Goal: Register for event/course

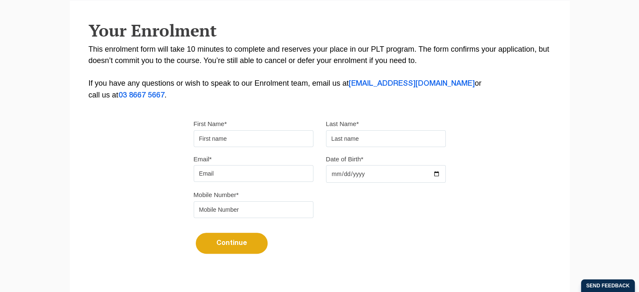
click at [249, 136] on input "First Name*" at bounding box center [254, 138] width 120 height 17
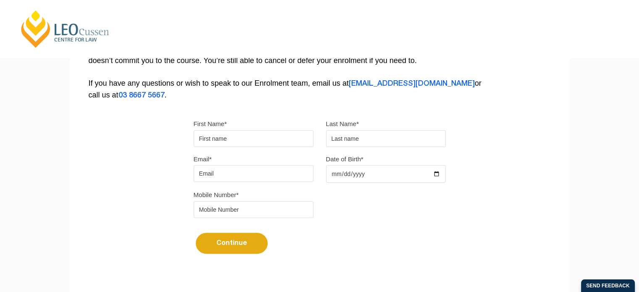
type input "[PERSON_NAME]"
drag, startPoint x: 338, startPoint y: 138, endPoint x: 346, endPoint y: 142, distance: 9.2
click at [338, 138] on input "text" at bounding box center [386, 138] width 120 height 17
type input "Spiby"
click at [294, 181] on input "Email*" at bounding box center [254, 173] width 120 height 17
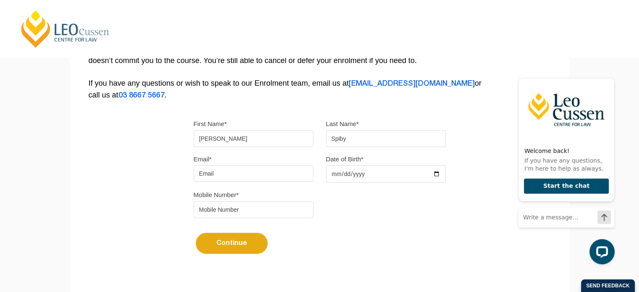
type input "[EMAIL_ADDRESS][DOMAIN_NAME]"
click at [348, 185] on div "Email* spibeyerin@gmail.com Date of Birth*" at bounding box center [319, 171] width 265 height 36
click at [346, 172] on input "Date of Birth*" at bounding box center [386, 174] width 120 height 18
click at [329, 175] on input "Date of Birth*" at bounding box center [386, 174] width 120 height 18
click at [334, 174] on input "Date of Birth*" at bounding box center [386, 174] width 120 height 18
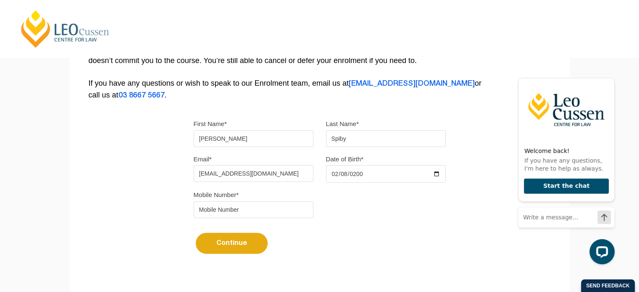
type input "2004-02-08"
click at [262, 215] on input "tel" at bounding box center [254, 209] width 120 height 17
type input "0410157850"
click at [236, 247] on button "Continue" at bounding box center [232, 243] width 72 height 21
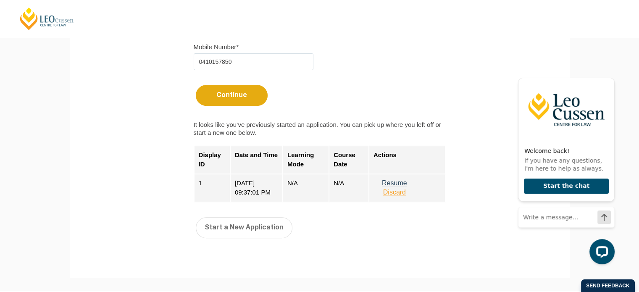
scroll to position [334, 0]
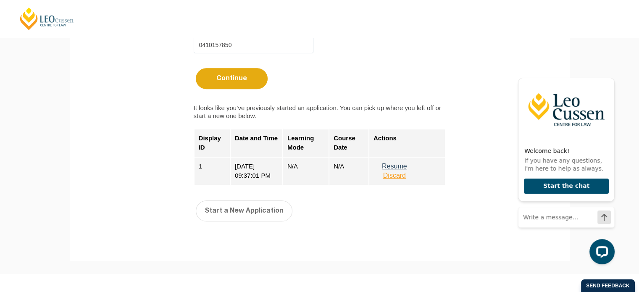
click at [395, 163] on button "Resume" at bounding box center [394, 167] width 42 height 8
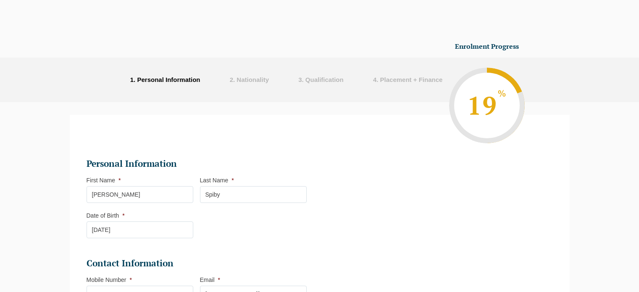
select select
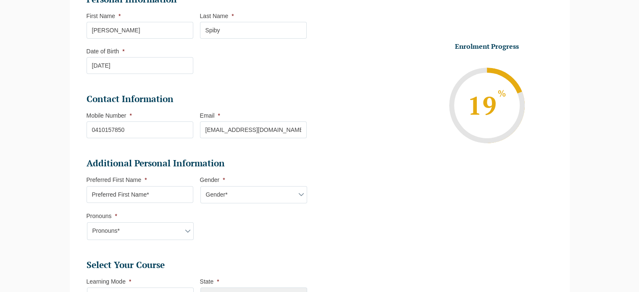
scroll to position [163, 0]
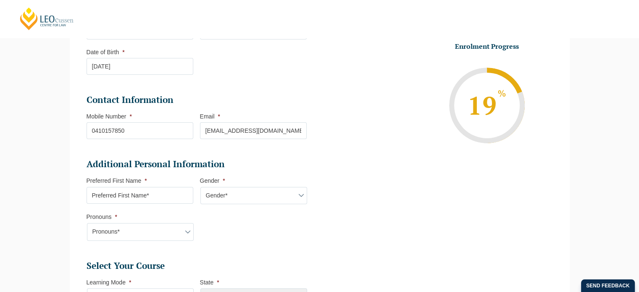
click at [139, 200] on input "Preferred First Name *" at bounding box center [140, 195] width 107 height 17
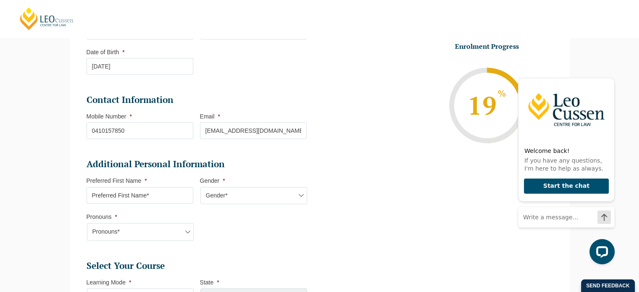
scroll to position [0, 0]
type input "[PERSON_NAME]"
click at [251, 193] on select "Gender* Male Female Nonbinary Intersex Prefer not to disclose Other" at bounding box center [253, 196] width 107 height 18
select select "[DEMOGRAPHIC_DATA]"
click at [200, 187] on select "Gender* Male Female Nonbinary Intersex Prefer not to disclose Other" at bounding box center [253, 196] width 107 height 18
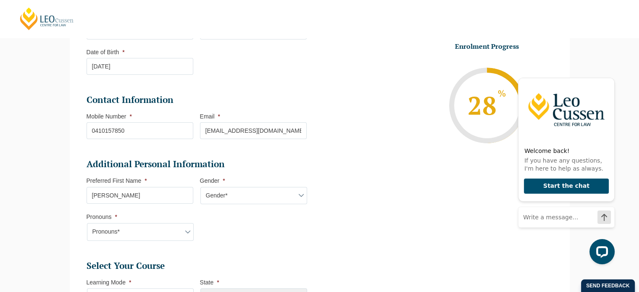
click at [178, 231] on select "Pronouns* She/Her/Hers He/Him/His They/Them/Theirs Other Prefer not to disclose" at bounding box center [140, 232] width 107 height 18
select select "She/Her/Hers"
click at [87, 223] on select "Pronouns* She/Her/Hers He/Him/His They/Them/Theirs Other Prefer not to disclose" at bounding box center [140, 232] width 107 height 18
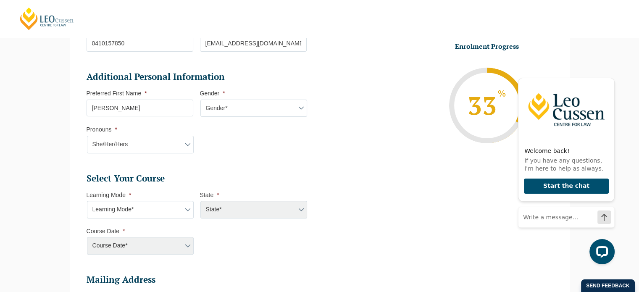
scroll to position [307, 0]
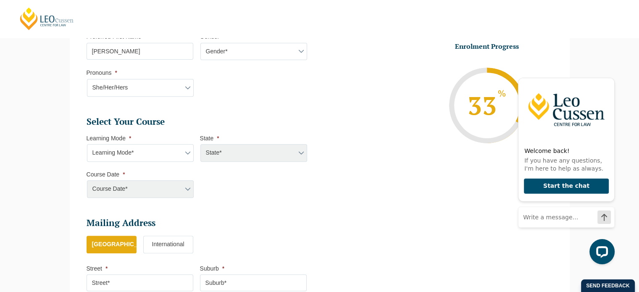
click at [189, 156] on select "Learning Mode* Online Full Time Learning Online Part Time Learning Blended Full…" at bounding box center [140, 153] width 107 height 18
select select "Blended Full Time Learning"
click at [87, 144] on select "Learning Mode* Online Full Time Learning Online Part Time Learning Blended Full…" at bounding box center [140, 153] width 107 height 18
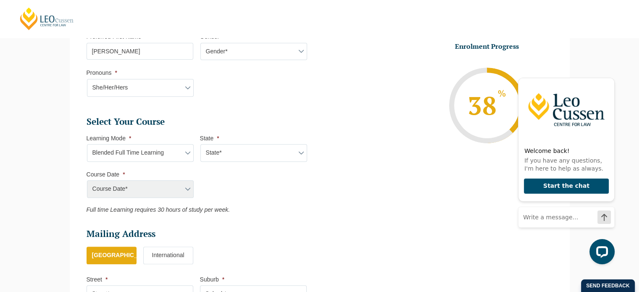
click at [238, 152] on select "State* ACT/NSW QLD SA VIC WA" at bounding box center [253, 153] width 107 height 18
select select "SA"
click at [200, 144] on select "State* ACT/NSW QLD SA VIC WA" at bounding box center [253, 153] width 107 height 18
click at [167, 190] on select "Course Date* December 2025 (08-Dec-2025 to 16-May-2026) February 2026 (16-Feb-2…" at bounding box center [140, 189] width 107 height 18
select select "[DATE] ([DATE] to [DATE])"
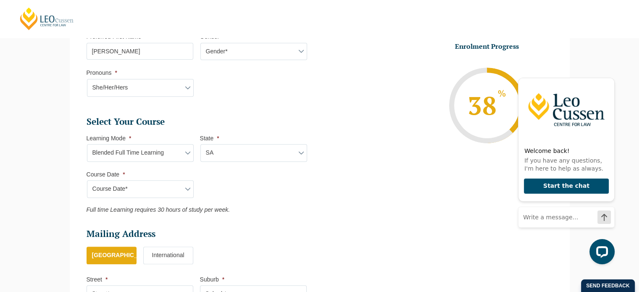
click at [87, 180] on select "Course Date* December 2025 (08-Dec-2025 to 16-May-2026) February 2026 (16-Feb-2…" at bounding box center [140, 189] width 107 height 18
type input "Intake [DATE] FT"
type input "Practical Legal Training ([GEOGRAPHIC_DATA])"
select select "SA PLT (FEB) 2026 Full Time Blended"
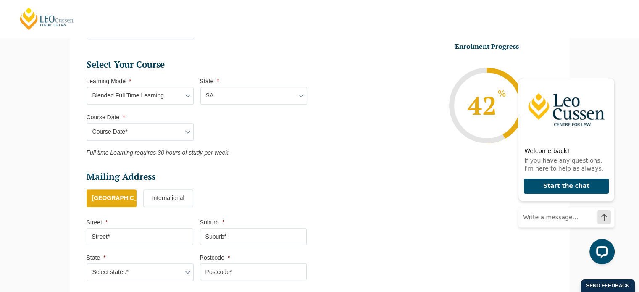
scroll to position [440, 0]
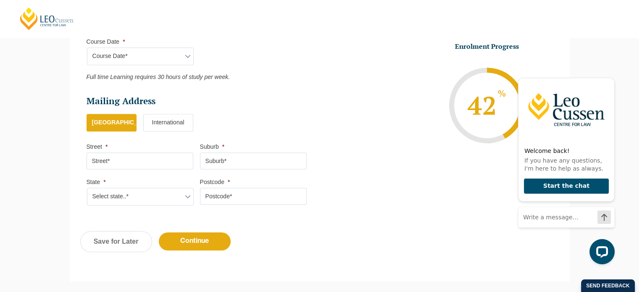
click at [171, 155] on input "Street *" at bounding box center [140, 160] width 107 height 17
type input "[GEOGRAPHIC_DATA]"
click at [222, 160] on input "Suburb *" at bounding box center [253, 160] width 107 height 17
type input "[PERSON_NAME]"
click at [166, 202] on select "Select state..* VIC WA QLD SA NSW NT ACT TAS" at bounding box center [140, 197] width 107 height 18
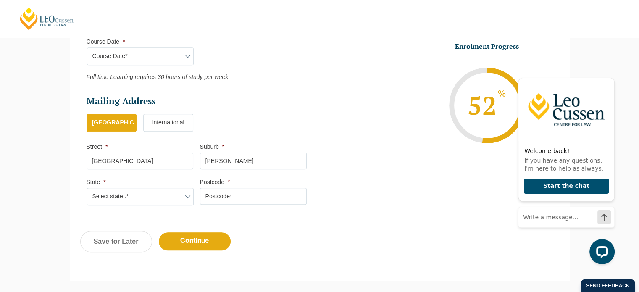
select select "SA"
click at [87, 188] on select "Select state..* VIC WA QLD SA NSW NT ACT TAS" at bounding box center [140, 197] width 107 height 18
click at [249, 194] on input "Postcode *" at bounding box center [253, 196] width 107 height 17
type input "5074"
click at [182, 243] on input "Continue" at bounding box center [195, 241] width 72 height 18
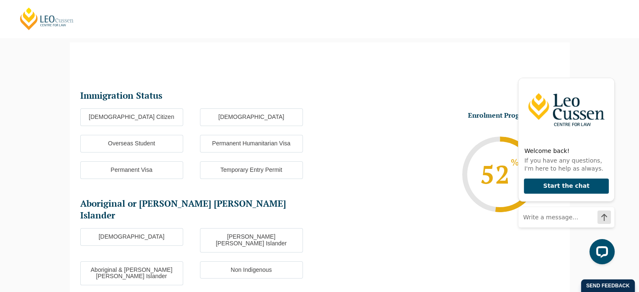
scroll to position [0, 0]
click at [172, 118] on label "[DEMOGRAPHIC_DATA] Citizen" at bounding box center [131, 117] width 103 height 18
click at [0, 0] on input "[DEMOGRAPHIC_DATA] Citizen" at bounding box center [0, 0] width 0 height 0
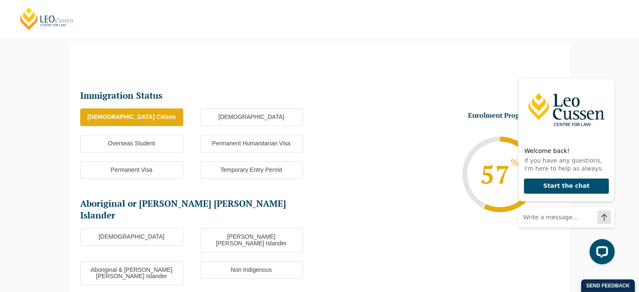
click at [213, 261] on label "Non Indigenous" at bounding box center [251, 270] width 103 height 18
click at [0, 0] on input "Non Indigenous" at bounding box center [0, 0] width 0 height 0
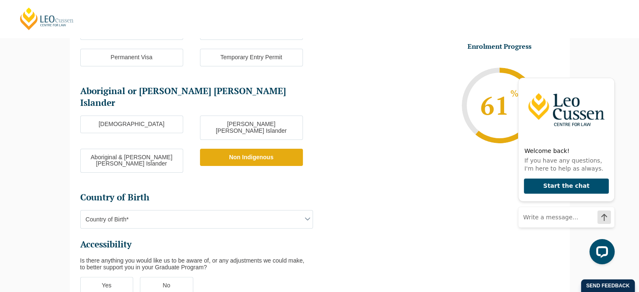
scroll to position [189, 0]
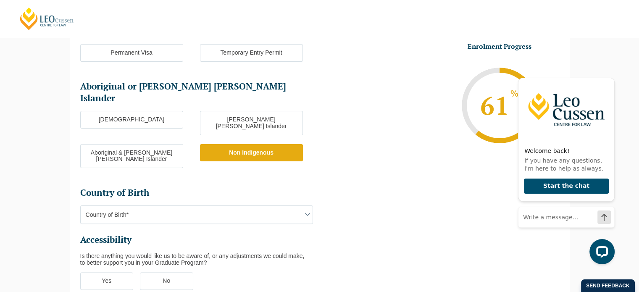
click at [287, 206] on span "Country of Birth*" at bounding box center [197, 215] width 232 height 18
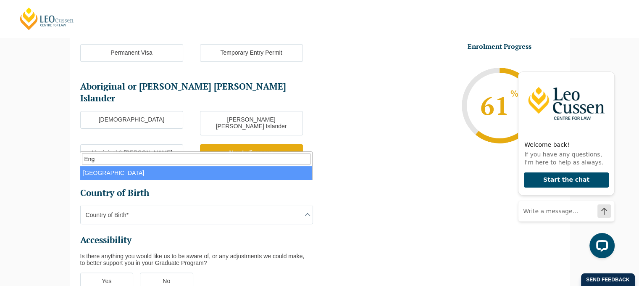
type input "Eng"
select select "England 2102"
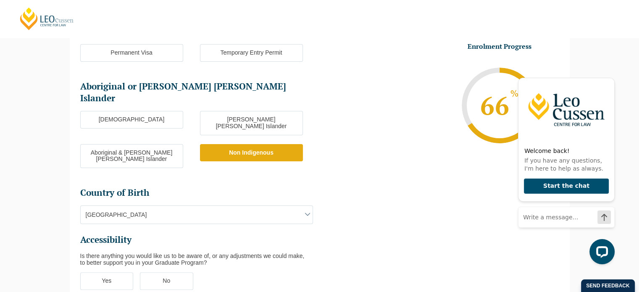
scroll to position [277, 0]
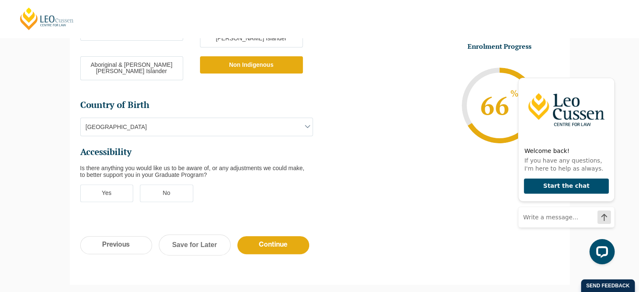
click at [173, 184] on label "No" at bounding box center [166, 193] width 53 height 18
click at [0, 0] on input "No" at bounding box center [0, 0] width 0 height 0
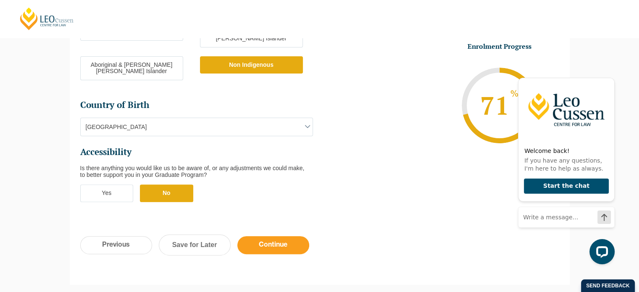
click at [287, 236] on input "Continue" at bounding box center [273, 245] width 72 height 18
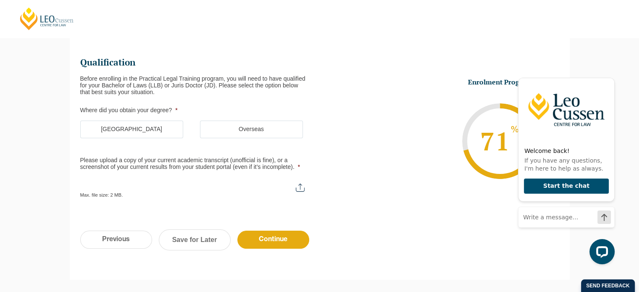
scroll to position [106, 0]
click at [193, 236] on link "Save for Later" at bounding box center [195, 239] width 72 height 21
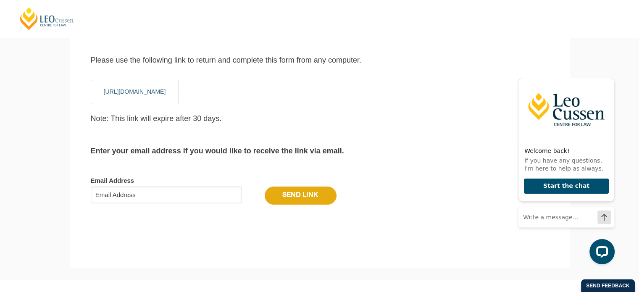
scroll to position [0, 0]
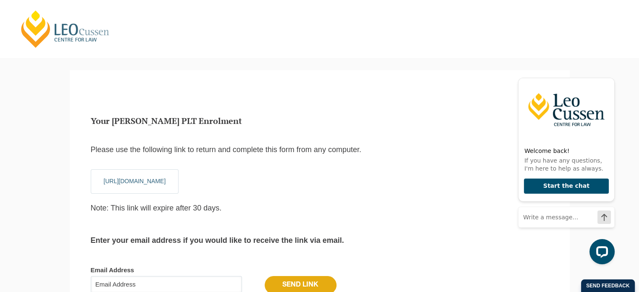
click at [166, 183] on link "https://www.leocussen.edu.au/practical-legal-training/enrol/?entry_token=708802…" at bounding box center [135, 181] width 62 height 7
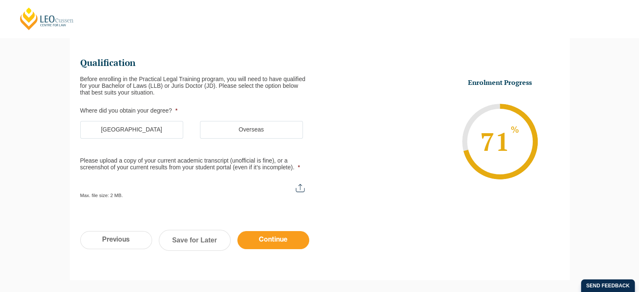
click at [271, 234] on input "Continue" at bounding box center [273, 240] width 72 height 18
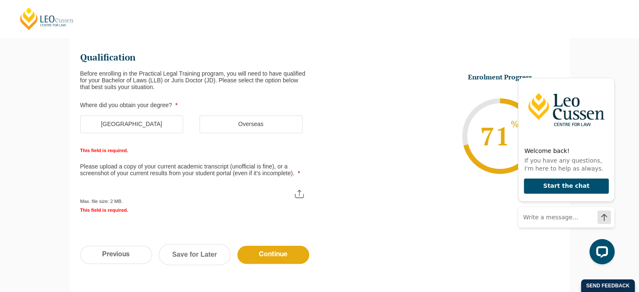
click at [152, 123] on label "[GEOGRAPHIC_DATA]" at bounding box center [131, 125] width 103 height 18
click at [0, 0] on input "[GEOGRAPHIC_DATA]" at bounding box center [0, 0] width 0 height 0
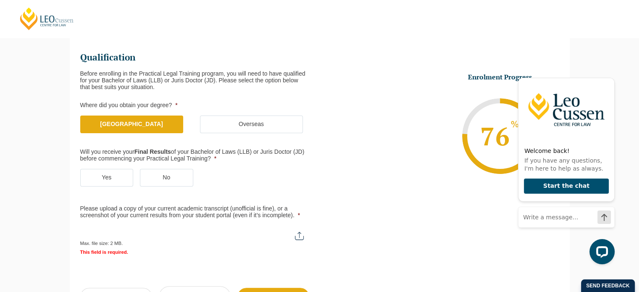
click at [109, 181] on label "Yes" at bounding box center [106, 178] width 53 height 18
click at [0, 0] on input "Yes" at bounding box center [0, 0] width 0 height 0
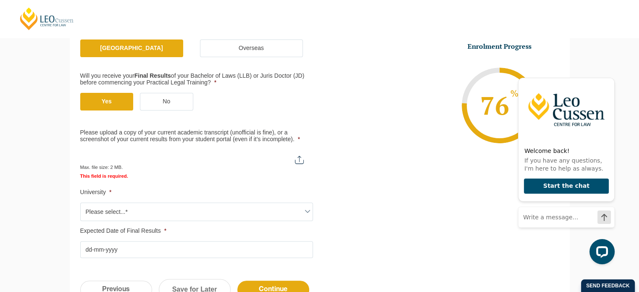
scroll to position [226, 0]
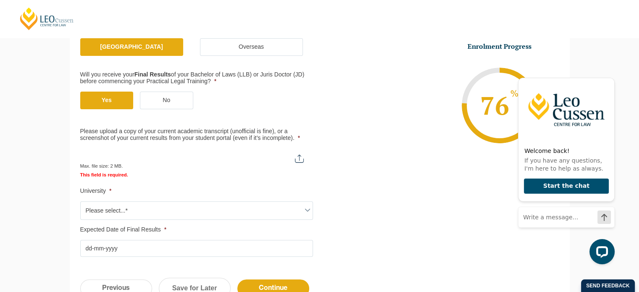
click at [279, 211] on span "Please select...*" at bounding box center [197, 211] width 232 height 18
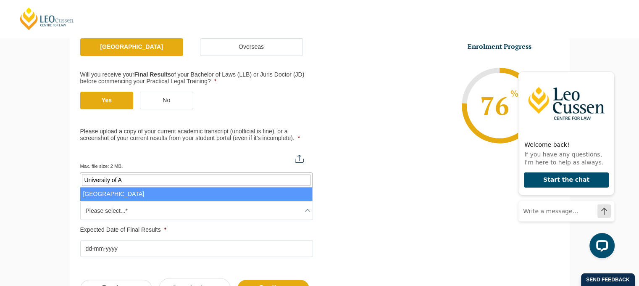
type input "University of A"
select select "[GEOGRAPHIC_DATA]"
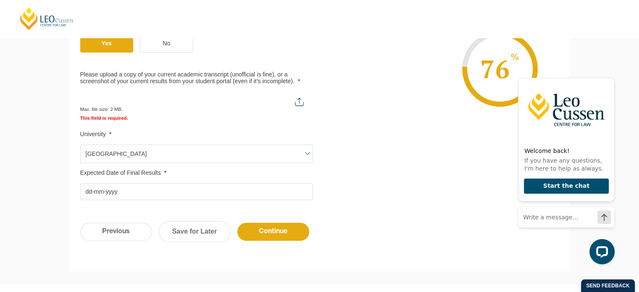
scroll to position [284, 0]
click at [232, 194] on input "Expected Date of Final Results *" at bounding box center [196, 191] width 233 height 17
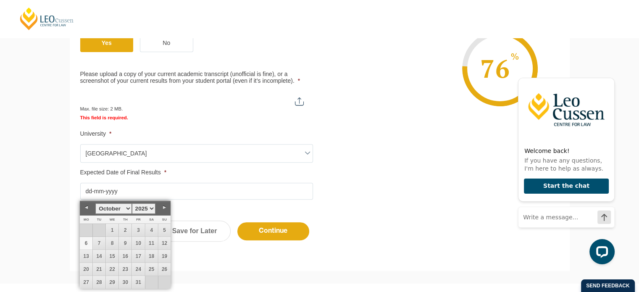
click at [126, 208] on select "January February March April May June July August September October November De…" at bounding box center [113, 208] width 36 height 11
click at [346, 175] on ul "Qualification Before enrolling in the Practical Legal Training program, you wil…" at bounding box center [319, 58] width 479 height 284
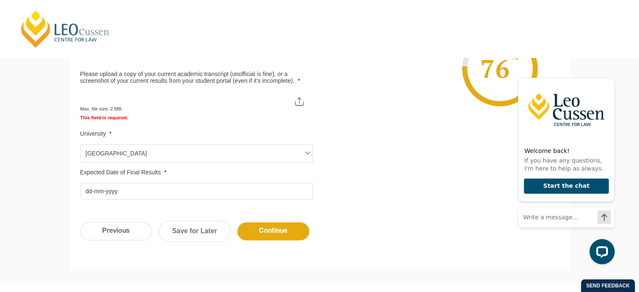
click at [89, 192] on input "Expected Date of Final Results *" at bounding box center [196, 191] width 233 height 17
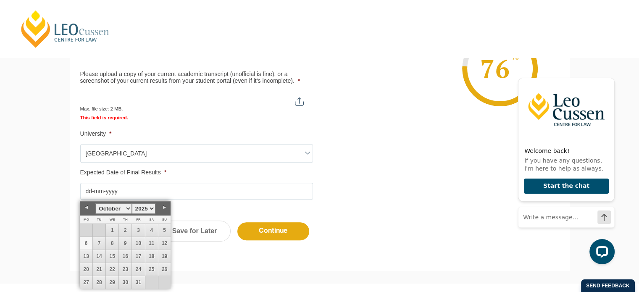
click at [128, 208] on select "January February March April May June July August September October November De…" at bounding box center [113, 208] width 36 height 11
click at [99, 231] on link "2" at bounding box center [99, 230] width 13 height 13
type input "02-12-2025"
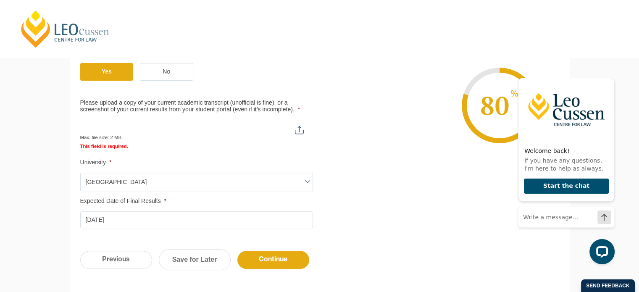
scroll to position [244, 0]
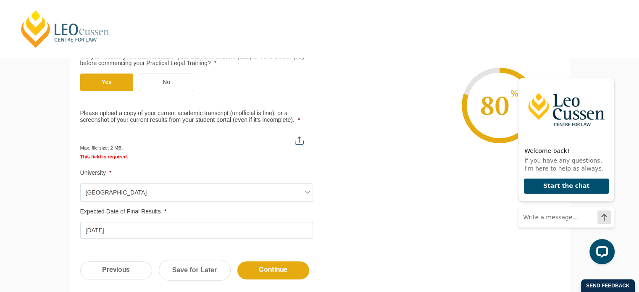
click at [298, 142] on input "Please upload a copy of your current academic transcript (unofficial is fine), …" at bounding box center [196, 137] width 232 height 14
type input "C:\fakepath\Academic Transcript (Unofficial) 2025.pdf"
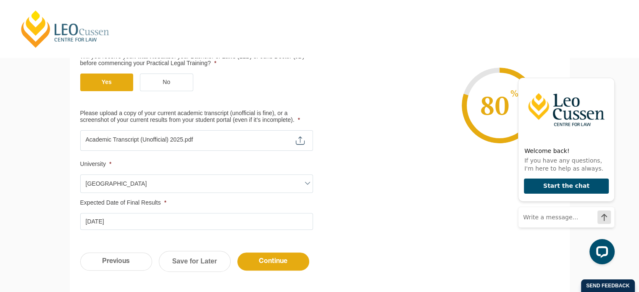
click at [189, 139] on input "Please upload a copy of your current academic transcript (unofficial is fine), …" at bounding box center [196, 137] width 233 height 14
click at [570, 38] on header "Leo Cussen Centre for Law Search here Practical Legal Training Our Practical Le…" at bounding box center [319, 29] width 639 height 58
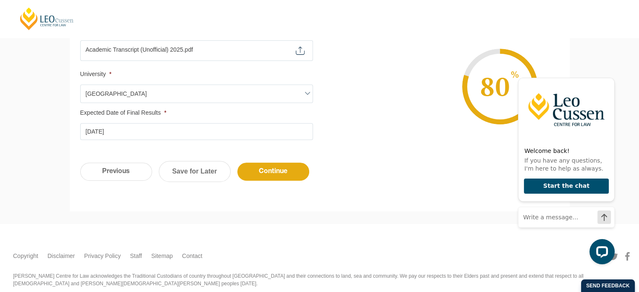
scroll to position [340, 0]
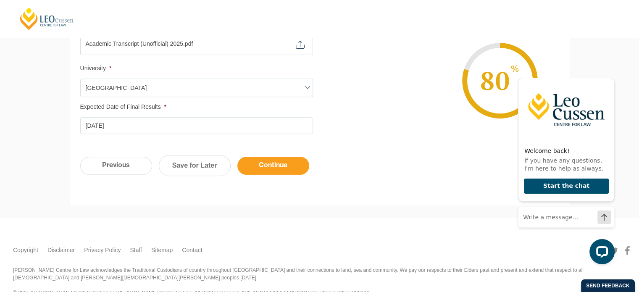
click at [288, 169] on input "Continue" at bounding box center [273, 166] width 72 height 18
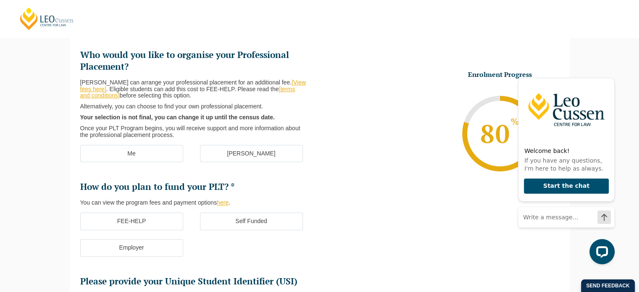
scroll to position [128, 0]
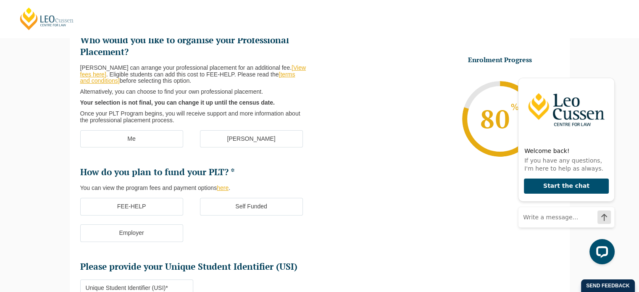
click at [149, 138] on label "Me" at bounding box center [131, 139] width 103 height 18
click at [0, 0] on input "Me" at bounding box center [0, 0] width 0 height 0
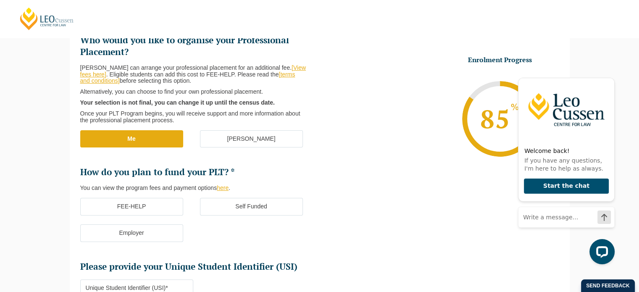
click at [138, 209] on label "FEE-HELP" at bounding box center [131, 207] width 103 height 18
click at [0, 0] on input "FEE-HELP" at bounding box center [0, 0] width 0 height 0
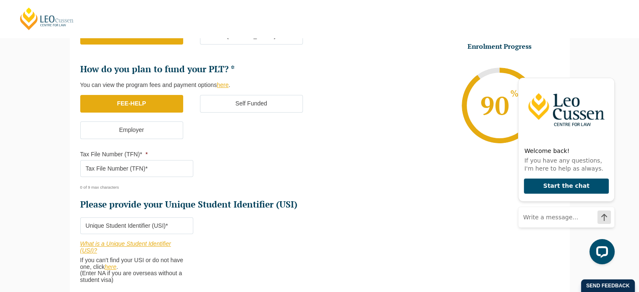
scroll to position [230, 0]
click at [167, 164] on input "Tax File Number (TFN)* *" at bounding box center [136, 168] width 113 height 17
click at [173, 164] on input "Tax File Number (TFN)* *" at bounding box center [136, 168] width 113 height 17
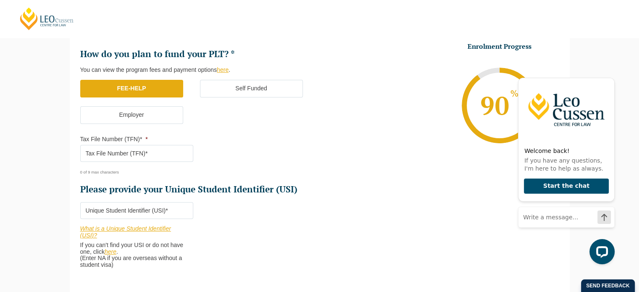
scroll to position [240, 0]
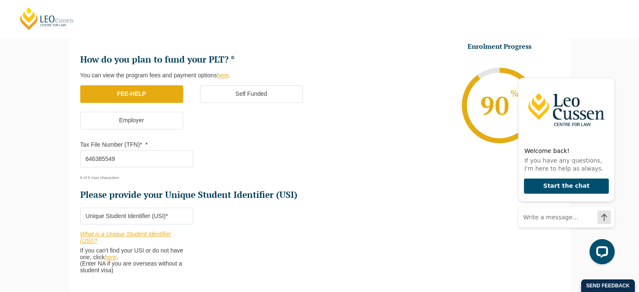
type input "646385549"
click at [144, 218] on input "Please provide your Unique Student Identifier (USI) *" at bounding box center [136, 216] width 113 height 17
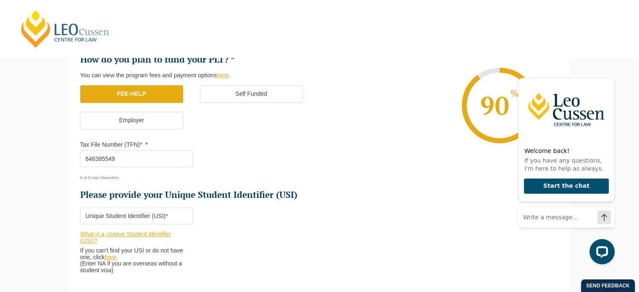
click at [136, 214] on input "Please provide your Unique Student Identifier (USI) *" at bounding box center [136, 216] width 113 height 17
paste input "3K6HFMU3PA"
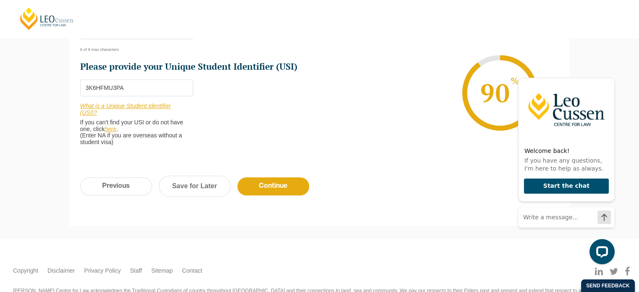
scroll to position [375, 0]
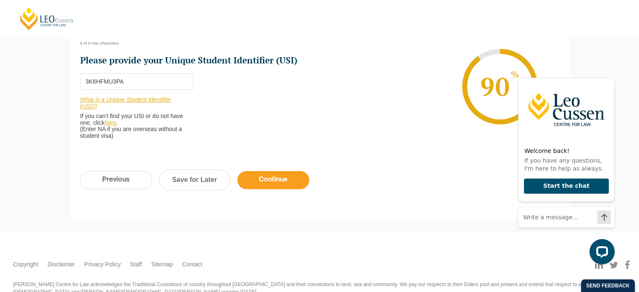
type input "3K6HFMU3PA"
click at [262, 174] on input "Continue" at bounding box center [273, 180] width 72 height 18
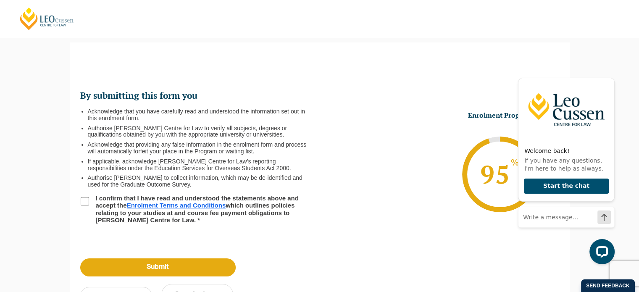
scroll to position [0, 0]
click at [84, 198] on input "I confirm that I have read and understood the statements above and accept the E…" at bounding box center [85, 201] width 8 height 8
checkbox input "true"
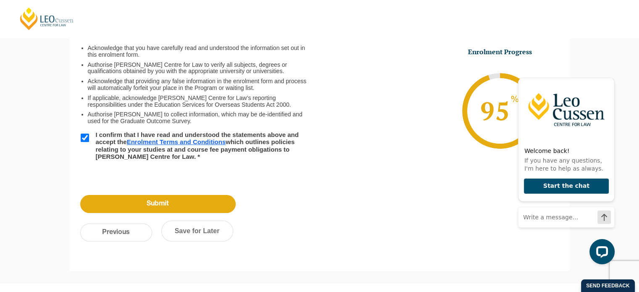
scroll to position [135, 0]
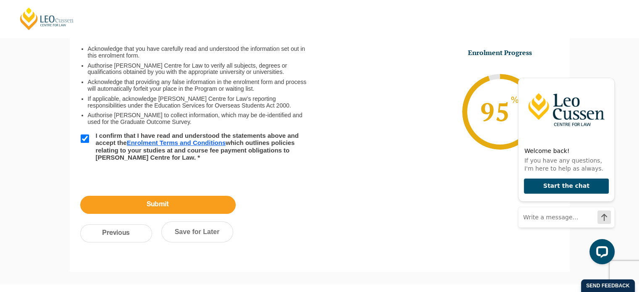
click at [214, 207] on input "Submit" at bounding box center [157, 205] width 155 height 18
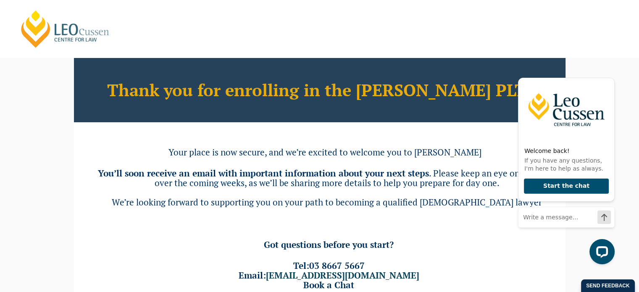
click at [428, 191] on h3 "You’ll soon receive an email with important information about your next steps .…" at bounding box center [330, 187] width 469 height 39
click at [440, 161] on div "Thank you for enrolling in the Leo Cussen PLT! Your place is now secure, and we…" at bounding box center [319, 185] width 491 height 255
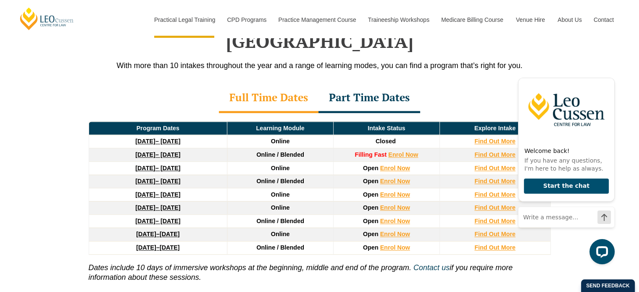
scroll to position [1114, 0]
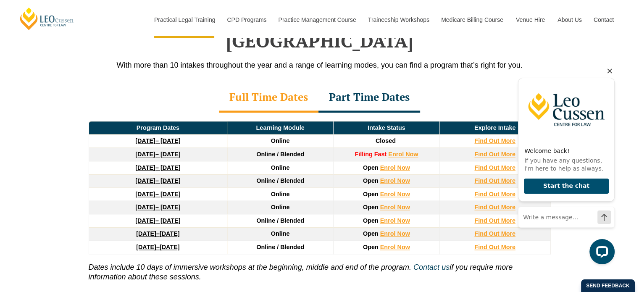
click at [611, 68] on icon "Hide greeting" at bounding box center [609, 71] width 10 height 10
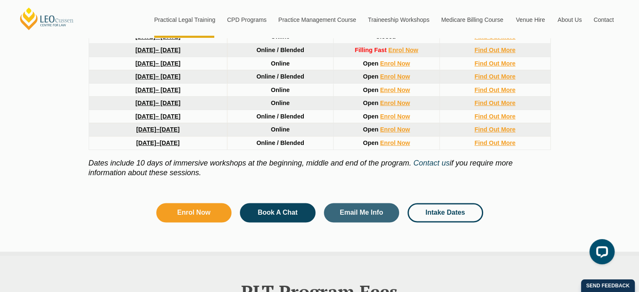
scroll to position [1223, 0]
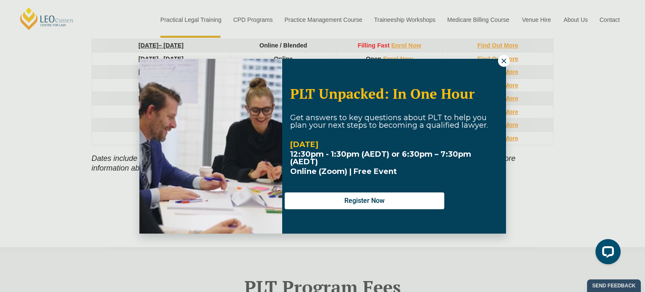
click at [501, 64] on icon at bounding box center [504, 61] width 8 height 8
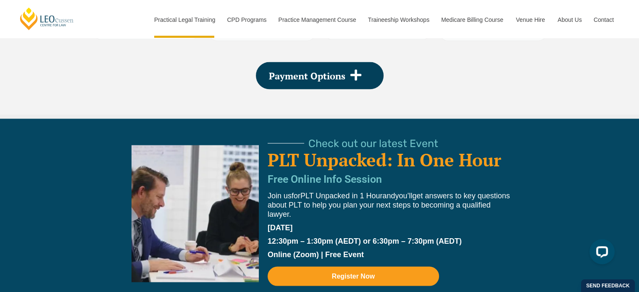
scroll to position [1648, 0]
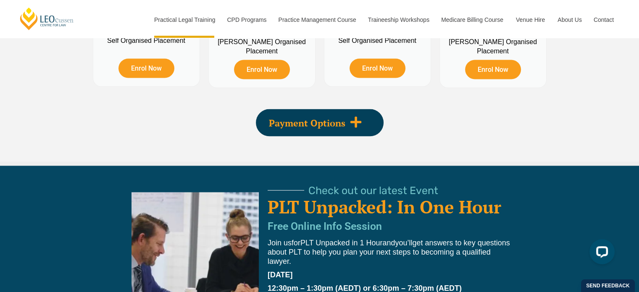
click at [300, 113] on div "Payment Options" at bounding box center [320, 122] width 128 height 27
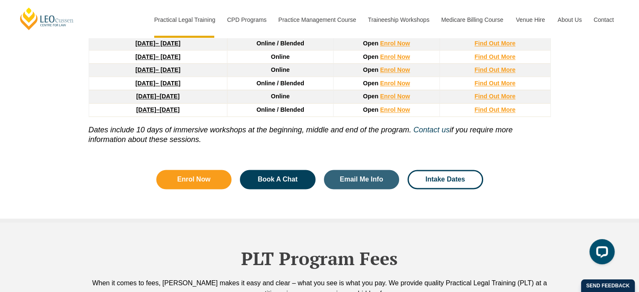
scroll to position [1247, 0]
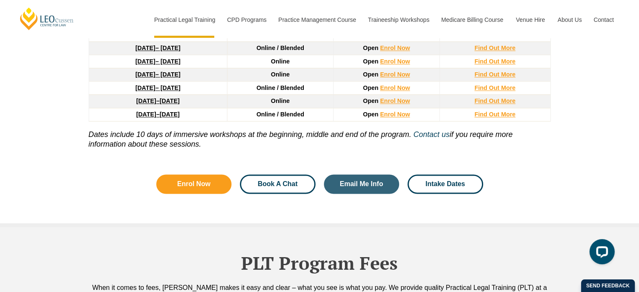
click at [289, 174] on link "Book A Chat" at bounding box center [278, 183] width 76 height 19
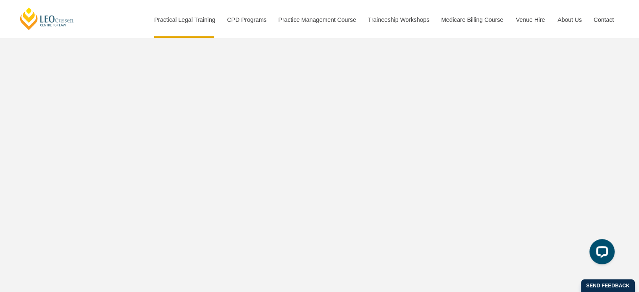
scroll to position [2783, 0]
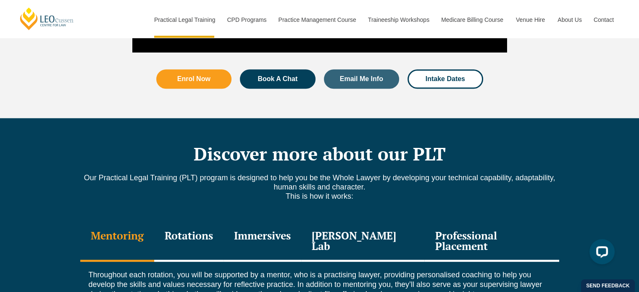
scroll to position [806, 0]
